Goal: Use online tool/utility: Utilize a website feature to perform a specific function

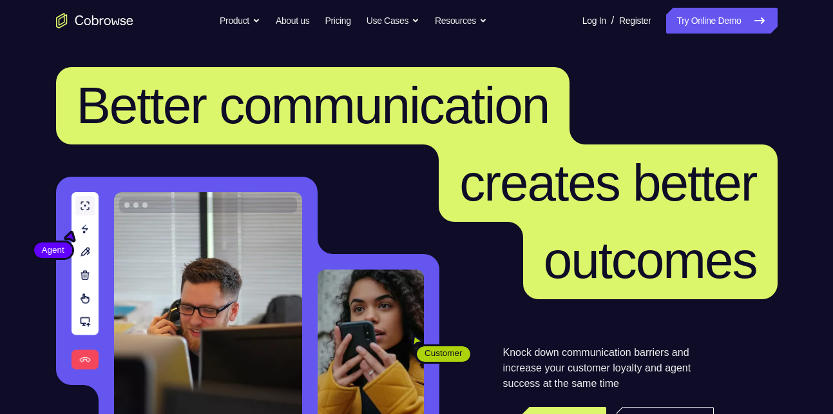
click at [727, 20] on link "Try Online Demo" at bounding box center [721, 21] width 111 height 26
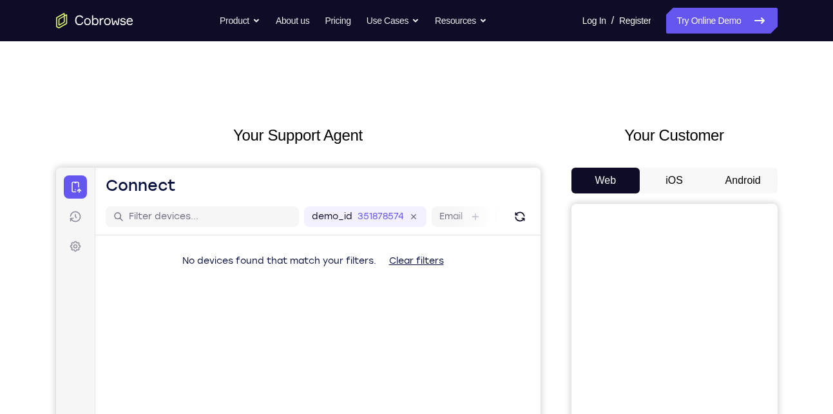
click at [731, 175] on button "Android" at bounding box center [743, 180] width 69 height 26
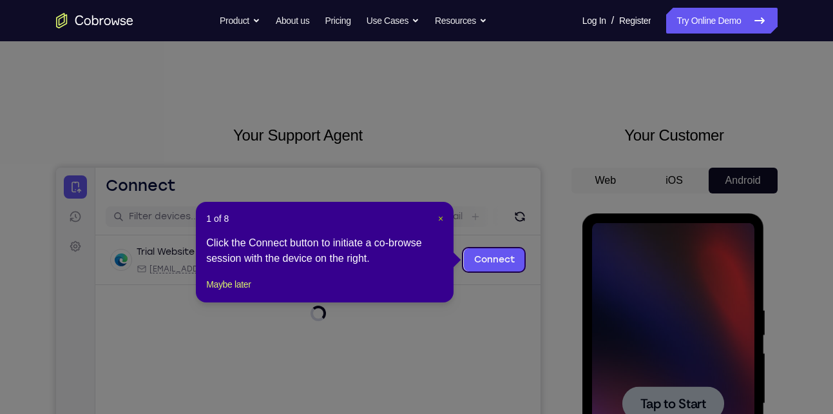
click at [439, 218] on span "×" at bounding box center [440, 218] width 5 height 10
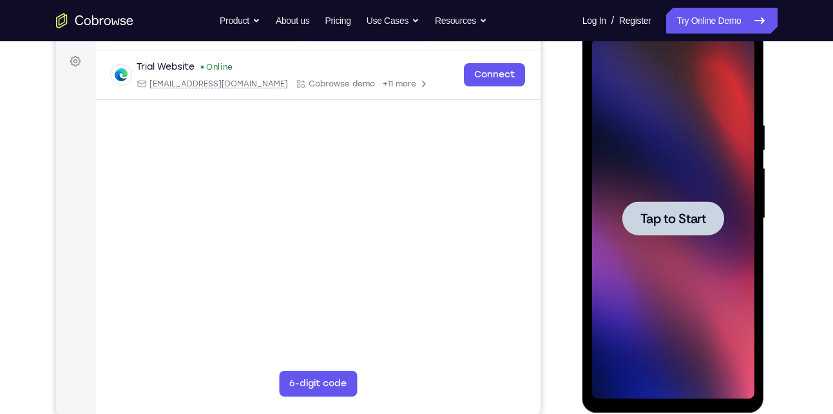
scroll to position [187, 0]
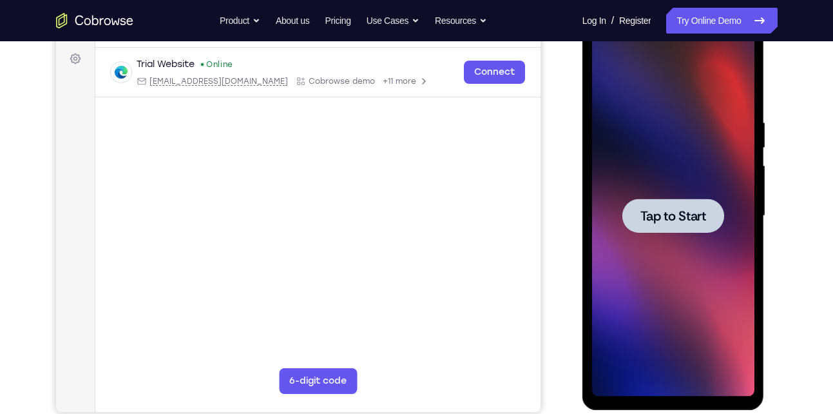
click at [680, 222] on span "Tap to Start" at bounding box center [673, 215] width 66 height 13
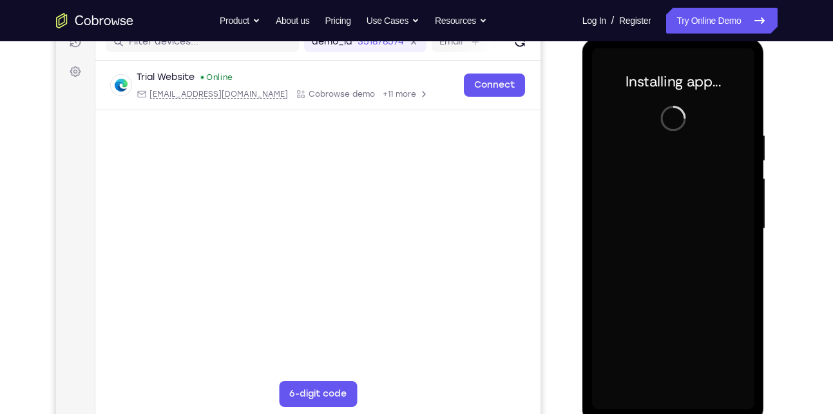
scroll to position [174, 0]
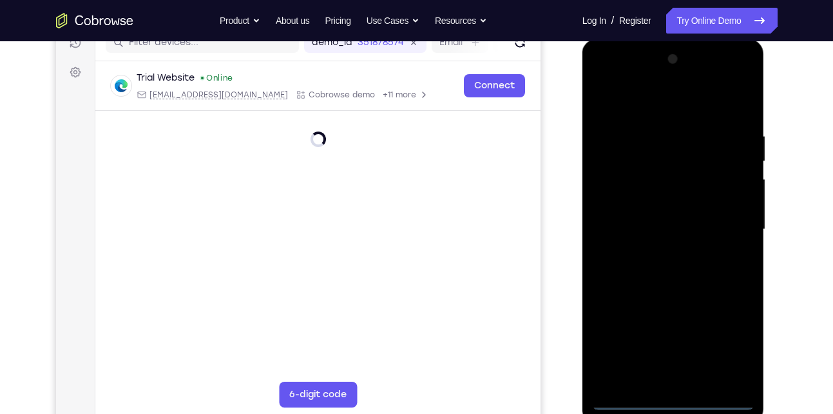
click at [671, 396] on div at bounding box center [673, 229] width 162 height 361
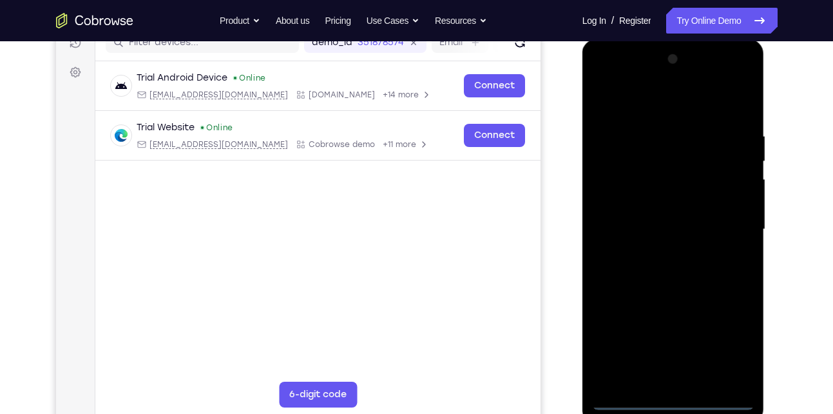
click at [734, 350] on div at bounding box center [673, 229] width 162 height 361
click at [627, 103] on div at bounding box center [673, 229] width 162 height 361
click at [616, 190] on div at bounding box center [673, 229] width 162 height 361
click at [646, 227] on div at bounding box center [673, 229] width 162 height 361
click at [658, 218] on div at bounding box center [673, 229] width 162 height 361
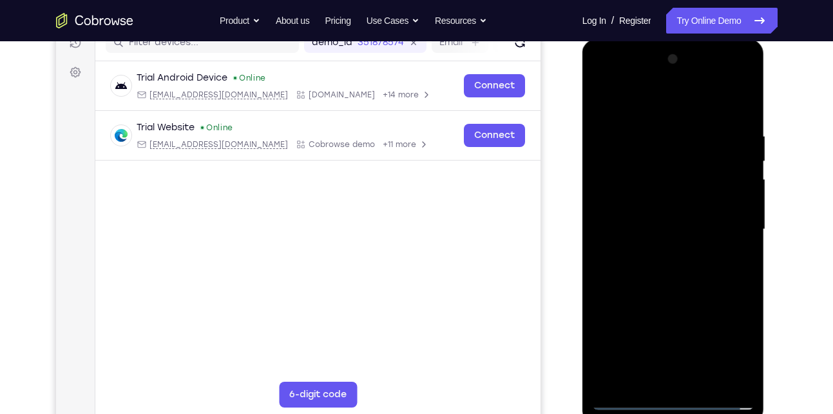
click at [640, 238] on div at bounding box center [673, 229] width 162 height 361
click at [661, 372] on div at bounding box center [673, 229] width 162 height 361
click at [718, 113] on div at bounding box center [673, 229] width 162 height 361
click at [658, 160] on div at bounding box center [673, 229] width 162 height 361
click at [604, 193] on div at bounding box center [673, 229] width 162 height 361
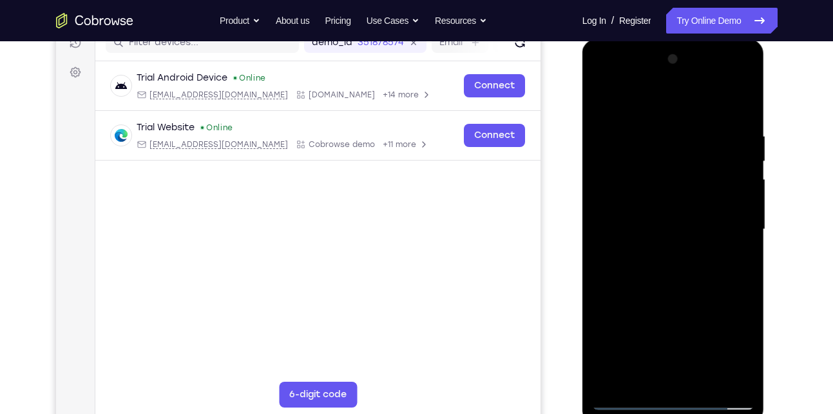
drag, startPoint x: 644, startPoint y: 310, endPoint x: 642, endPoint y: 106, distance: 204.2
click at [642, 106] on div at bounding box center [673, 229] width 162 height 361
drag, startPoint x: 655, startPoint y: 256, endPoint x: 652, endPoint y: 94, distance: 161.7
click at [652, 94] on div at bounding box center [673, 229] width 162 height 361
drag, startPoint x: 689, startPoint y: 312, endPoint x: 671, endPoint y: 110, distance: 203.1
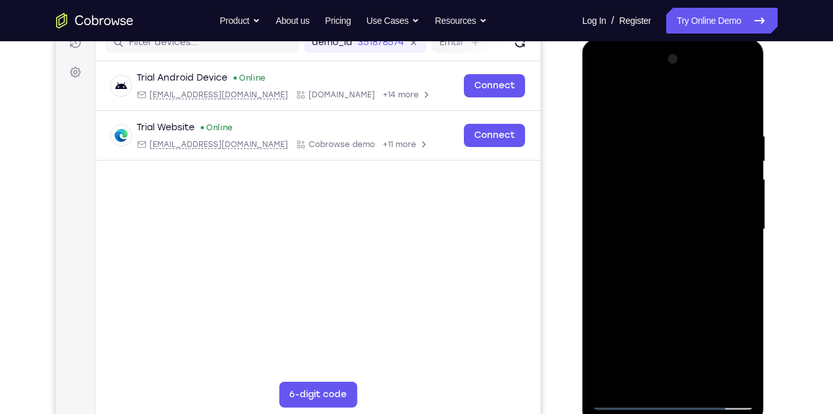
click at [671, 110] on div at bounding box center [673, 229] width 162 height 361
drag, startPoint x: 682, startPoint y: 336, endPoint x: 656, endPoint y: 164, distance: 174.0
click at [656, 164] on div at bounding box center [673, 229] width 162 height 361
drag, startPoint x: 669, startPoint y: 244, endPoint x: 655, endPoint y: 111, distance: 134.1
click at [655, 111] on div at bounding box center [673, 229] width 162 height 361
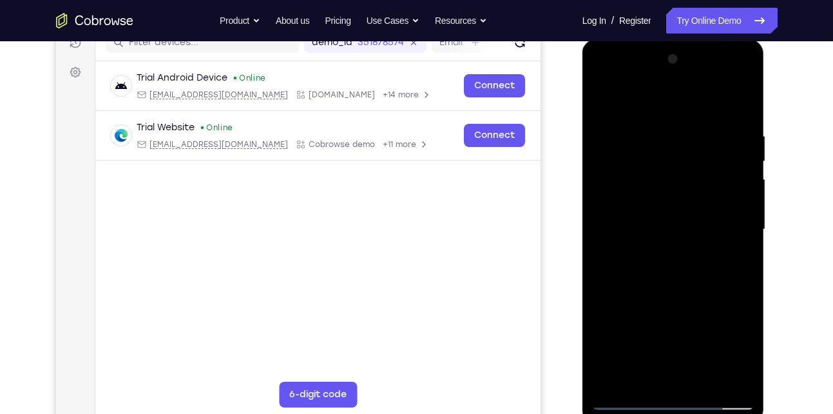
drag, startPoint x: 675, startPoint y: 338, endPoint x: 650, endPoint y: 110, distance: 230.0
click at [650, 110] on div at bounding box center [673, 229] width 162 height 361
click at [602, 97] on div at bounding box center [673, 229] width 162 height 361
click at [656, 197] on div at bounding box center [673, 229] width 162 height 361
drag, startPoint x: 610, startPoint y: 320, endPoint x: 613, endPoint y: 172, distance: 148.2
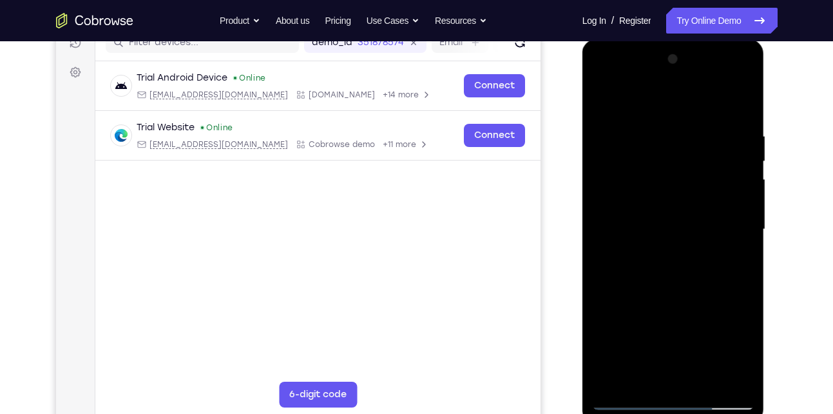
click at [613, 172] on div at bounding box center [673, 229] width 162 height 361
click at [602, 97] on div at bounding box center [673, 229] width 162 height 361
click at [723, 99] on div at bounding box center [673, 229] width 162 height 361
click at [627, 397] on div at bounding box center [673, 229] width 162 height 361
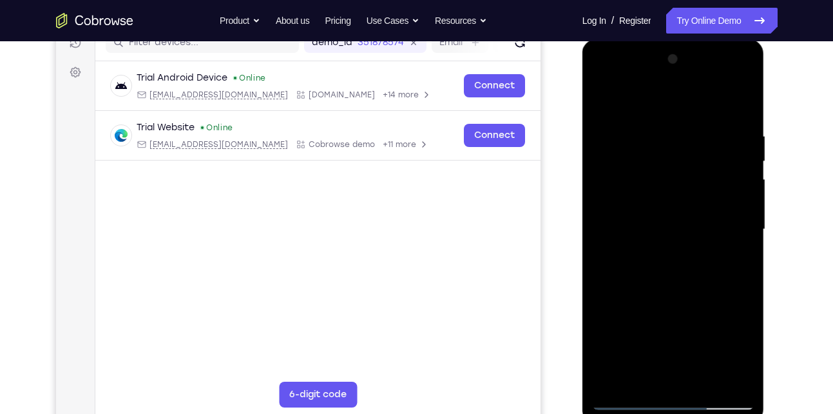
click at [652, 231] on div at bounding box center [673, 229] width 162 height 361
click at [595, 99] on div at bounding box center [673, 229] width 162 height 361
click at [732, 81] on div at bounding box center [673, 229] width 162 height 361
click at [615, 82] on div at bounding box center [673, 229] width 162 height 361
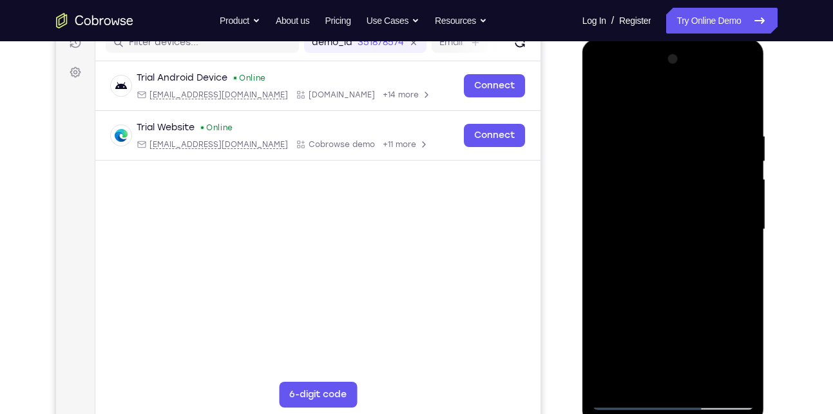
click at [724, 225] on div at bounding box center [673, 229] width 162 height 361
click at [661, 252] on div at bounding box center [673, 229] width 162 height 361
click at [648, 218] on div at bounding box center [673, 229] width 162 height 361
click at [624, 198] on div at bounding box center [673, 229] width 162 height 361
click at [630, 220] on div at bounding box center [673, 229] width 162 height 361
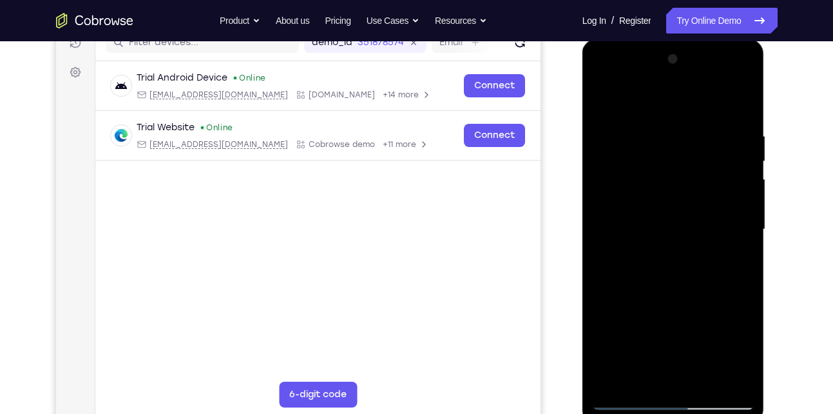
click at [651, 225] on div at bounding box center [673, 229] width 162 height 361
click at [642, 381] on div at bounding box center [673, 229] width 162 height 361
click at [664, 283] on div at bounding box center [673, 229] width 162 height 361
click at [735, 99] on div at bounding box center [673, 229] width 162 height 361
click at [663, 99] on div at bounding box center [673, 229] width 162 height 361
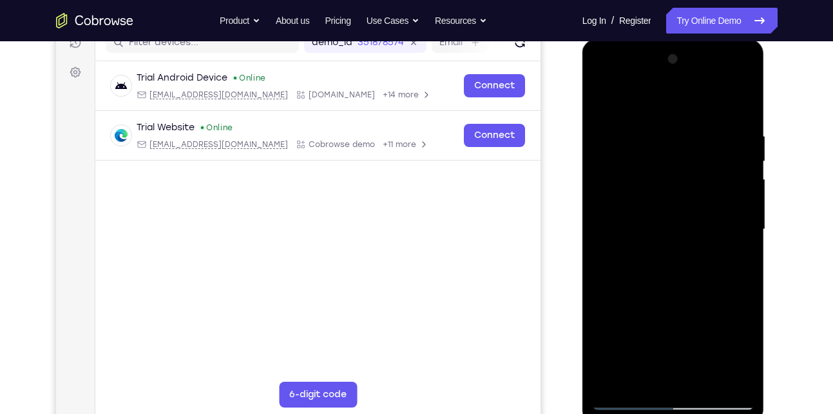
click at [652, 127] on div at bounding box center [673, 229] width 162 height 361
click at [603, 98] on div at bounding box center [673, 229] width 162 height 361
click at [670, 146] on div at bounding box center [673, 229] width 162 height 361
click at [602, 97] on div at bounding box center [673, 229] width 162 height 361
